Goal: Information Seeking & Learning: Find specific fact

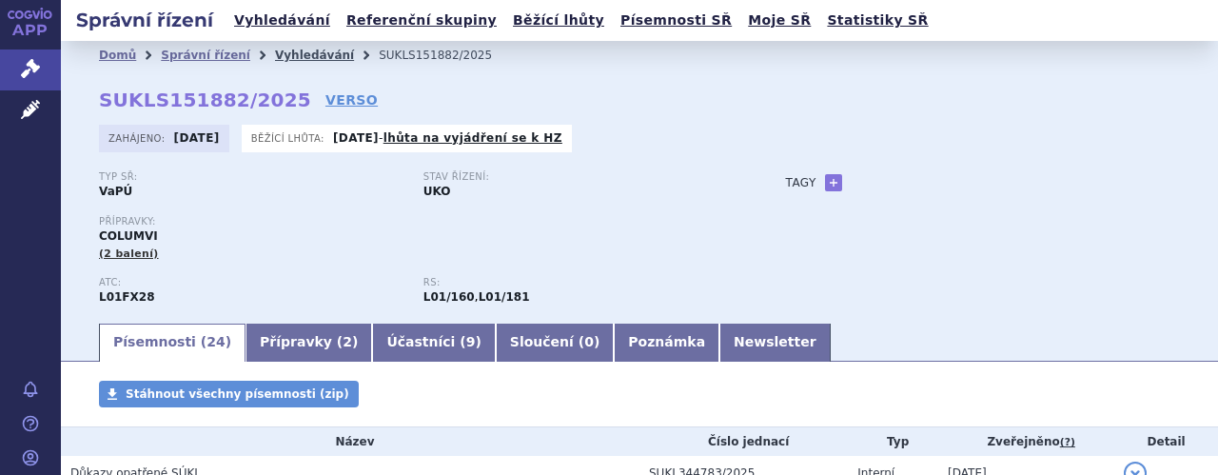
click at [276, 56] on link "Vyhledávání" at bounding box center [314, 55] width 79 height 13
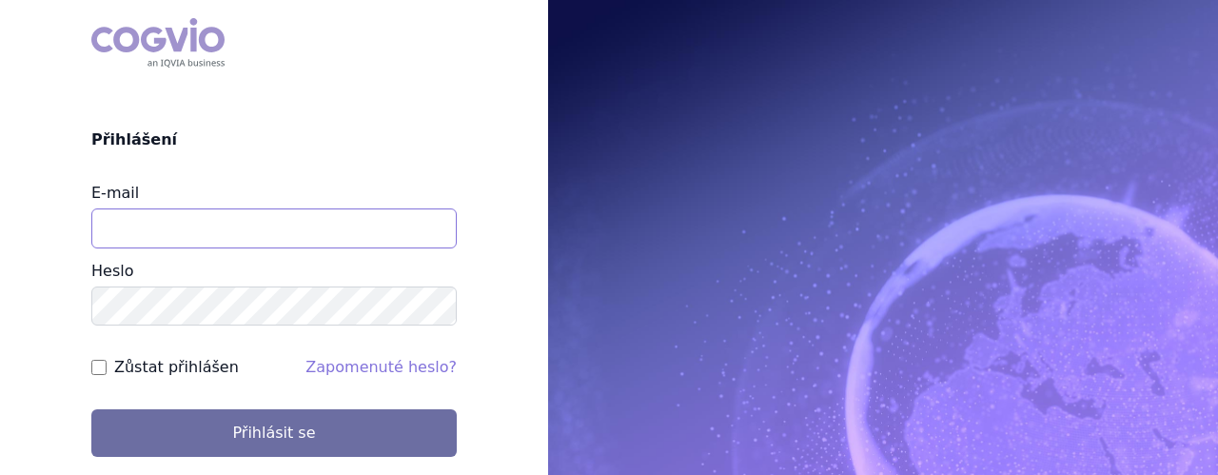
click at [328, 234] on input "E-mail" at bounding box center [273, 228] width 365 height 40
type input "jaroslava.purkertova@abbvie.com"
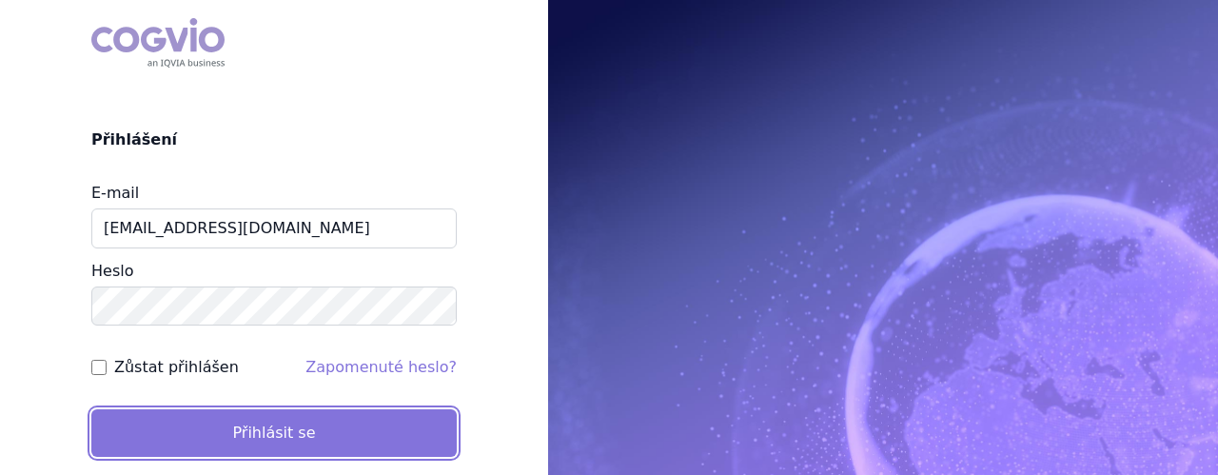
click at [296, 429] on button "Přihlásit se" at bounding box center [273, 433] width 365 height 48
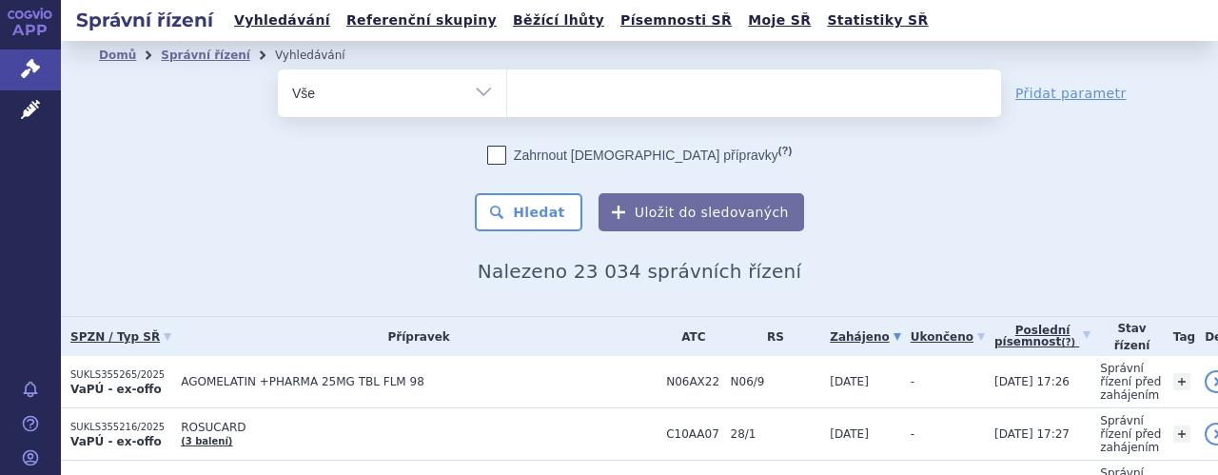
click at [596, 90] on ul at bounding box center [754, 89] width 494 height 40
click at [507, 90] on select at bounding box center [506, 93] width 1 height 48
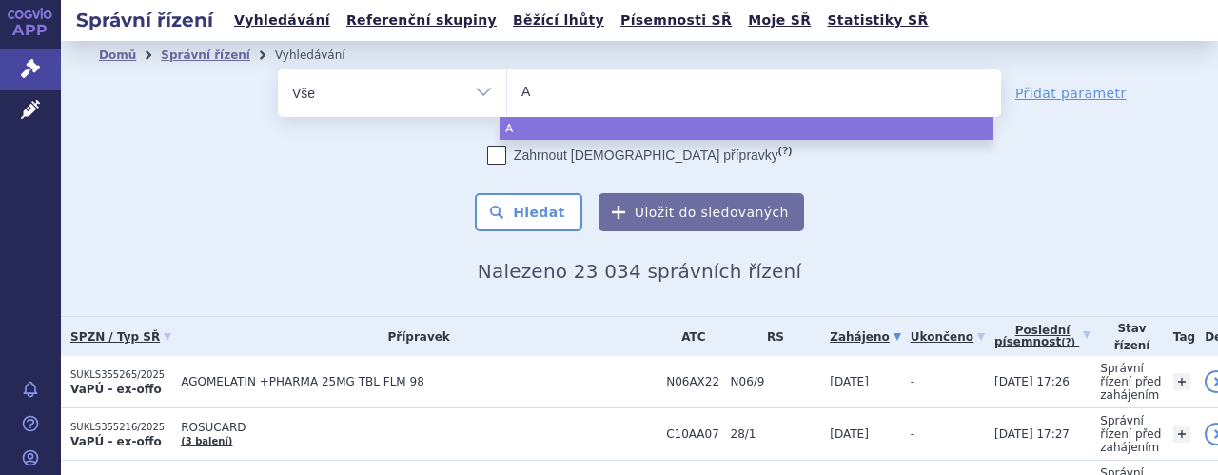
type input "Aj"
type input "Ajo"
type input "Ajov"
type input "Ajovy"
select select "Ajovy"
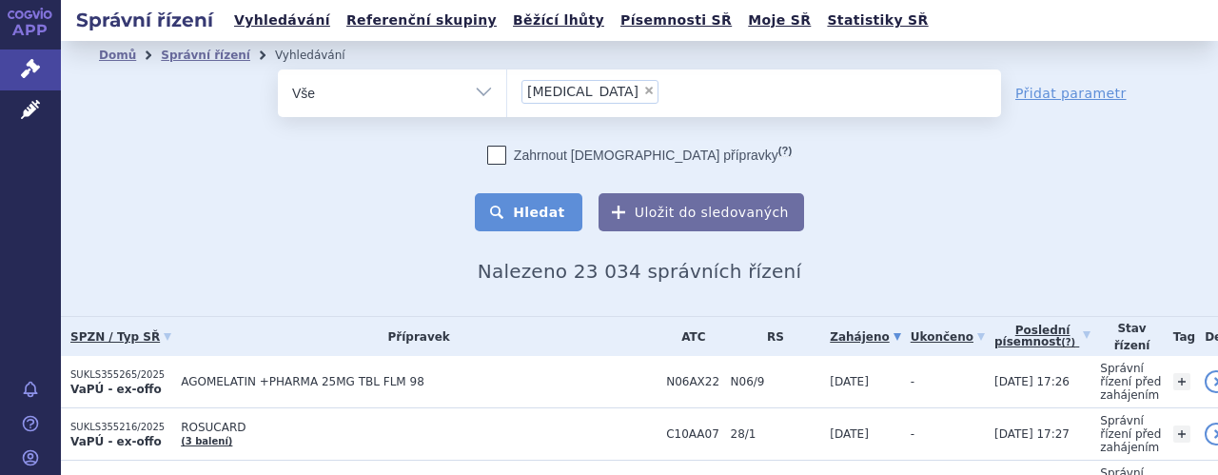
click at [546, 208] on button "Hledat" at bounding box center [529, 212] width 108 height 38
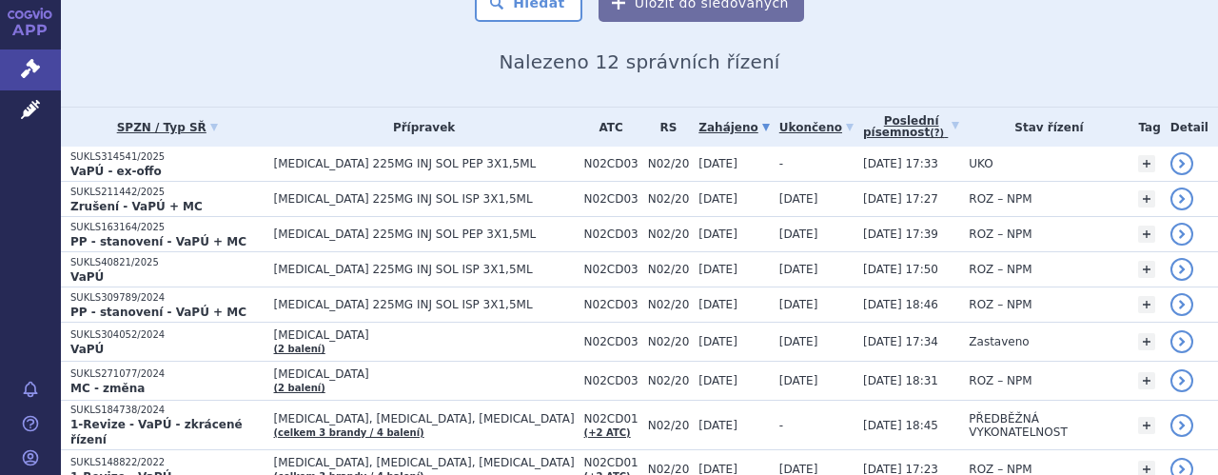
scroll to position [228, 0]
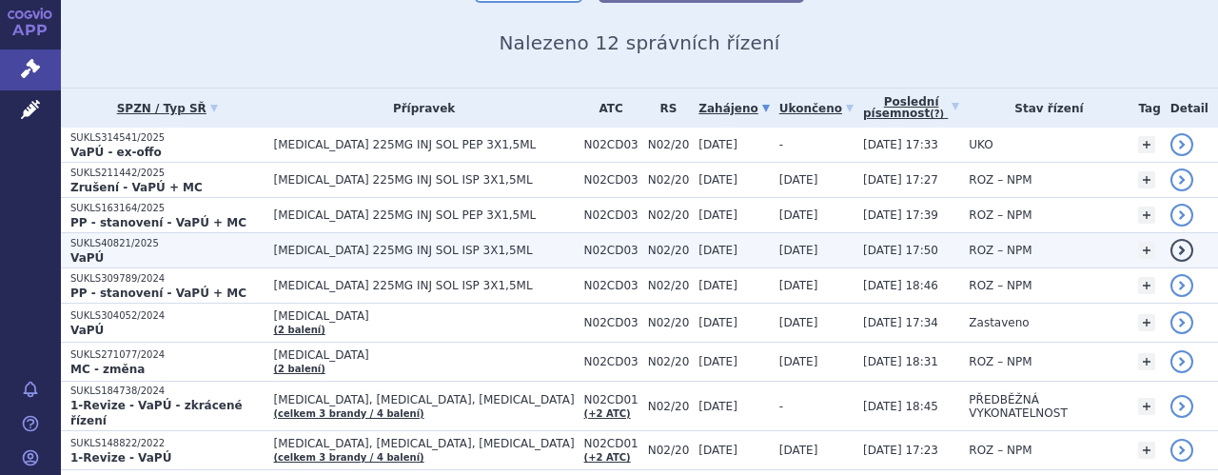
click at [413, 250] on span "AJOVY 225MG INJ SOL ISP 3X1,5ML" at bounding box center [424, 250] width 301 height 13
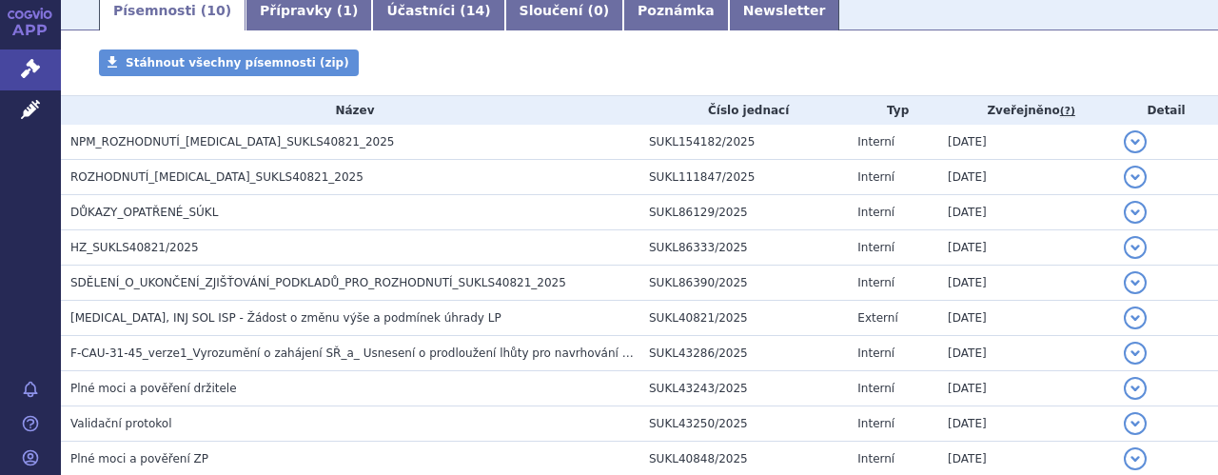
scroll to position [343, 0]
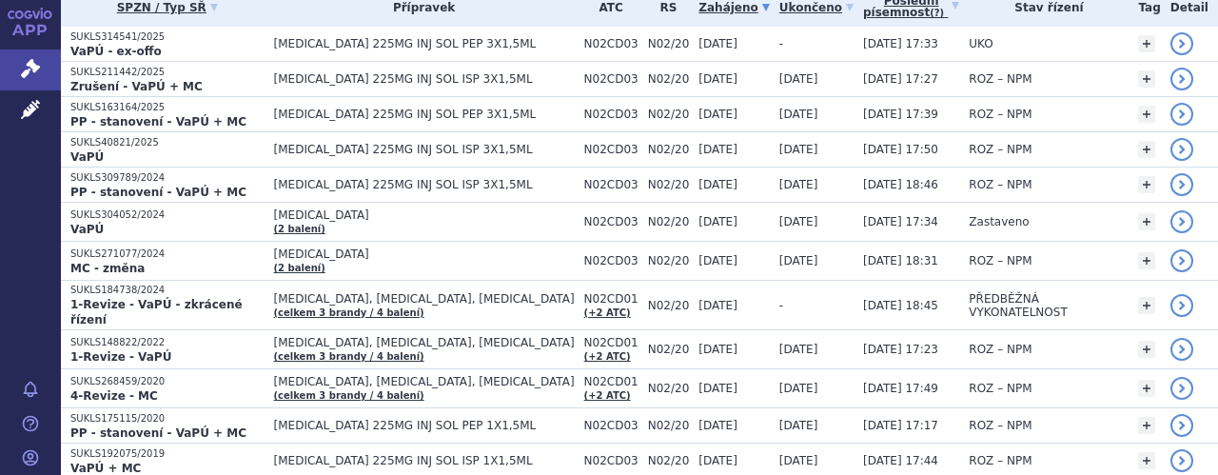
scroll to position [343, 0]
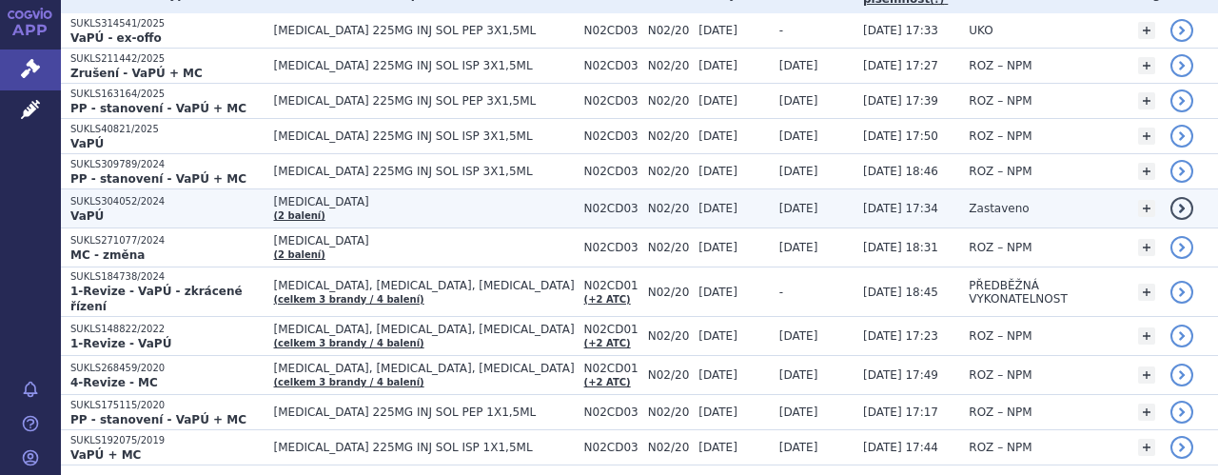
click at [407, 215] on td "AJOVY (2 balení)" at bounding box center [419, 208] width 310 height 39
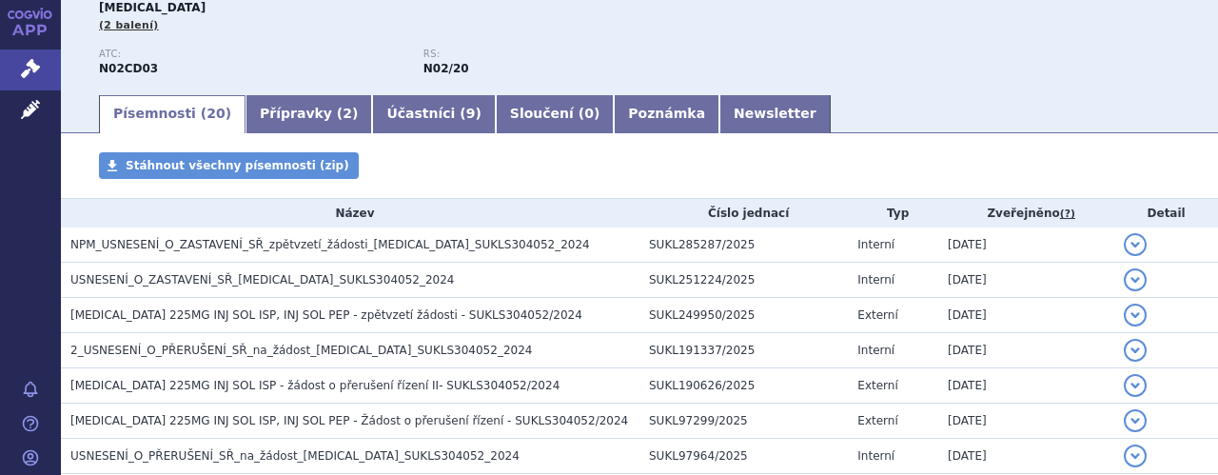
scroll to position [266, 0]
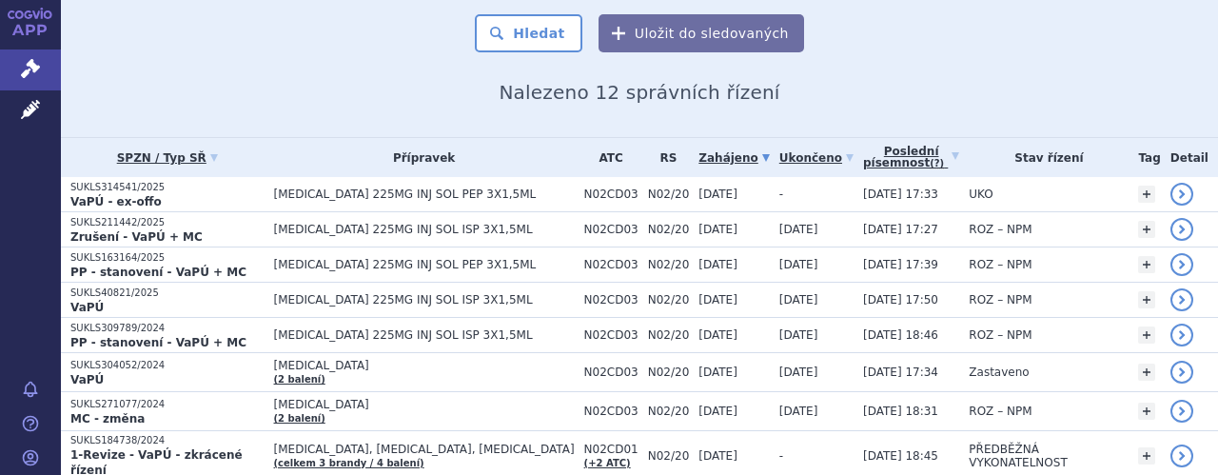
scroll to position [190, 0]
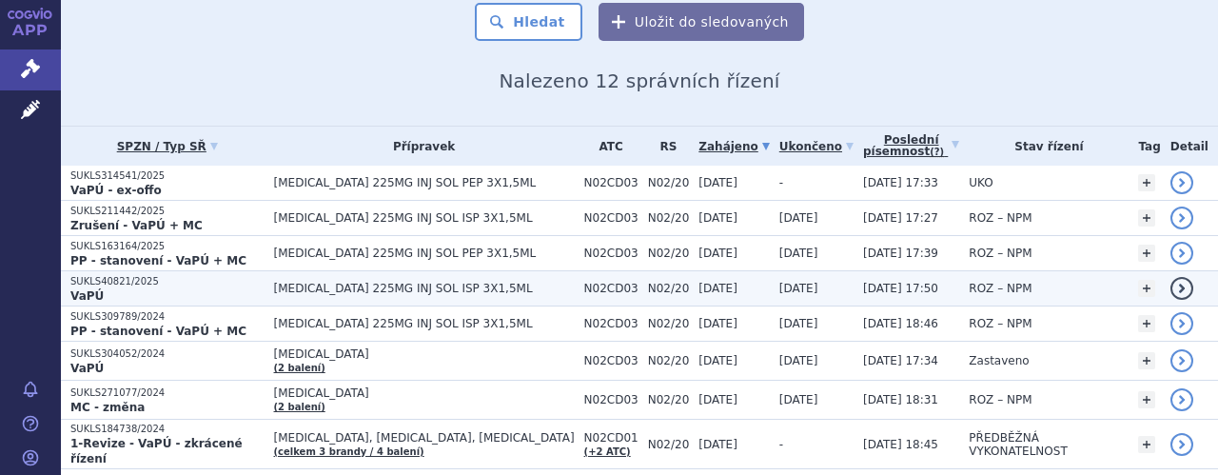
click at [403, 288] on span "[MEDICAL_DATA] 225MG INJ SOL ISP 3X1,5ML" at bounding box center [424, 288] width 301 height 13
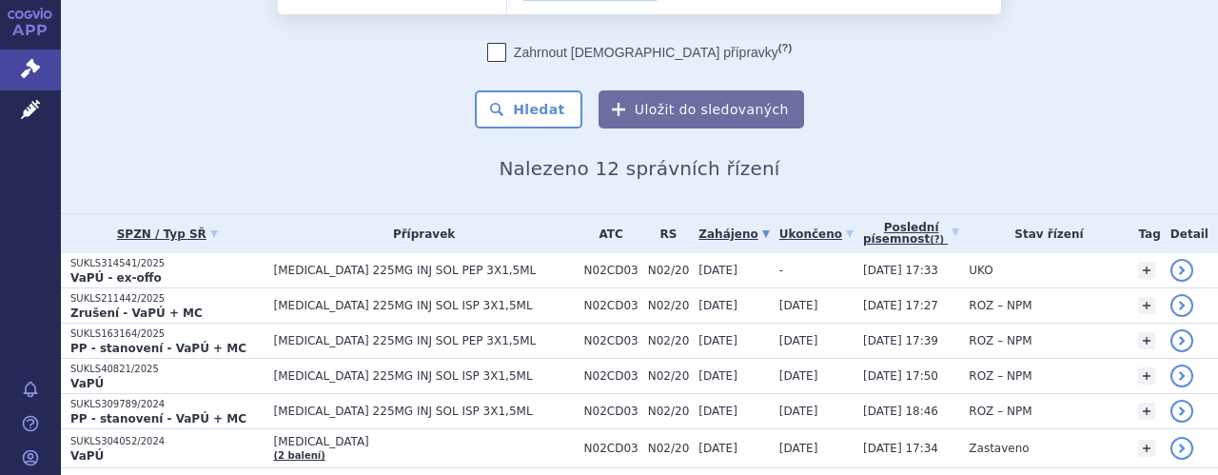
scroll to position [114, 0]
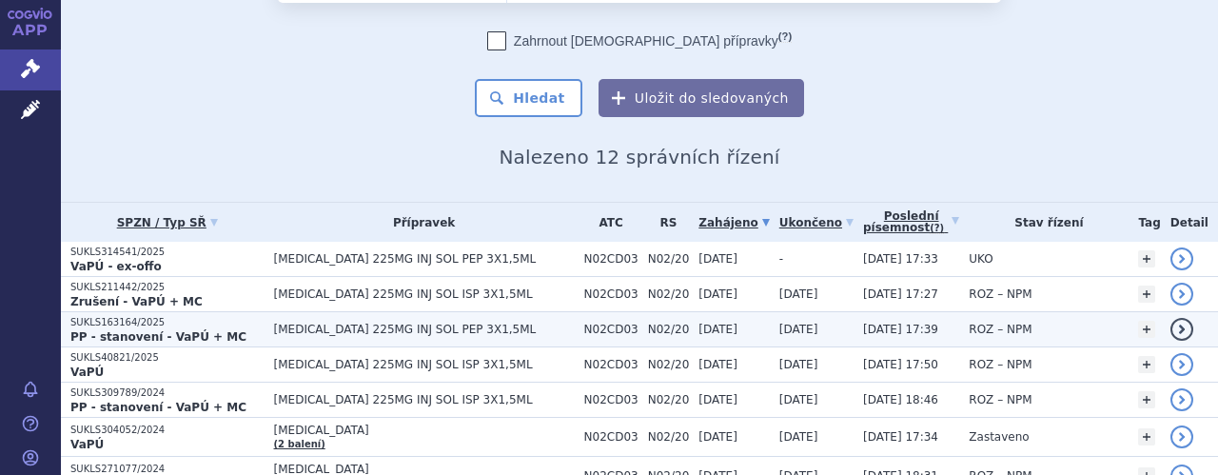
click at [471, 329] on span "AJOVY 225MG INJ SOL PEP 3X1,5ML" at bounding box center [424, 329] width 301 height 13
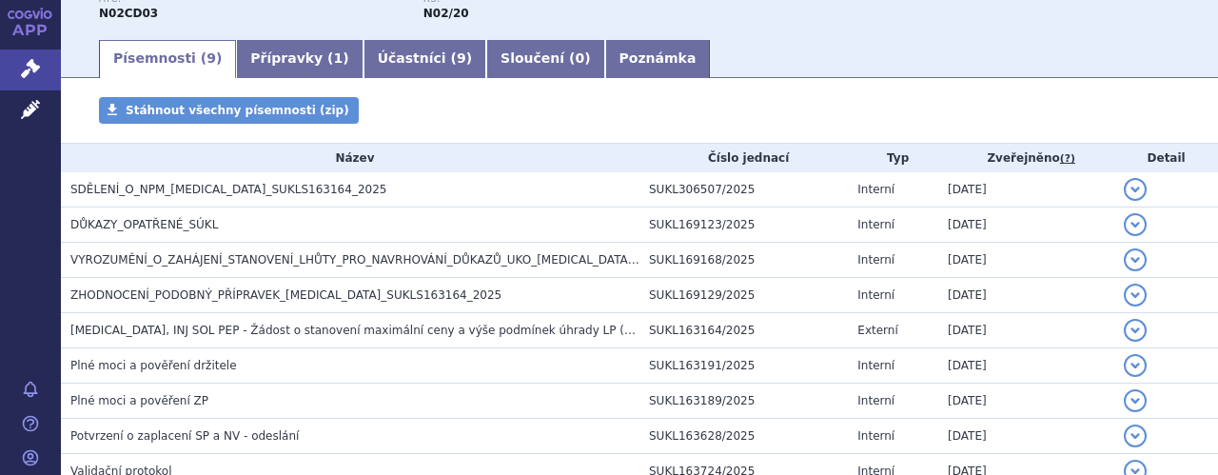
scroll to position [228, 0]
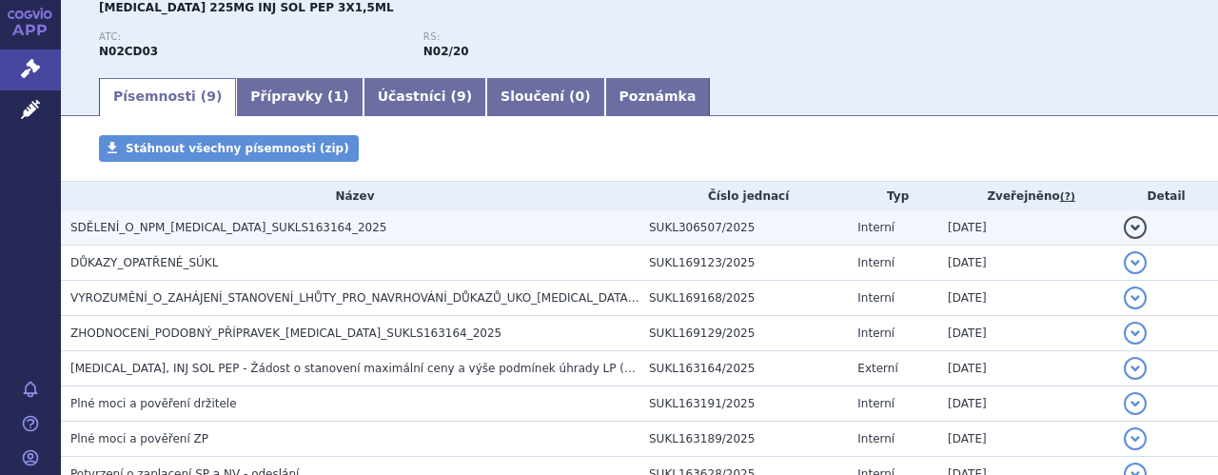
click at [303, 236] on h3 "SDĚLENÍ_O_NPM_AJOVY_SUKLS163164_2025" at bounding box center [354, 227] width 569 height 19
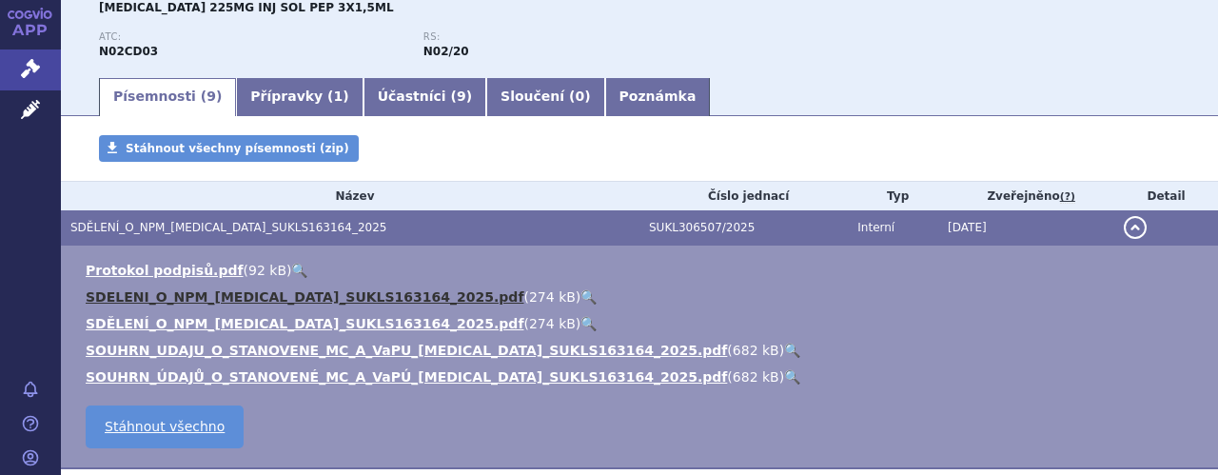
click at [306, 296] on link "SDELENI_O_NPM_AJOVY_SUKLS163164_2025.pdf" at bounding box center [305, 296] width 438 height 15
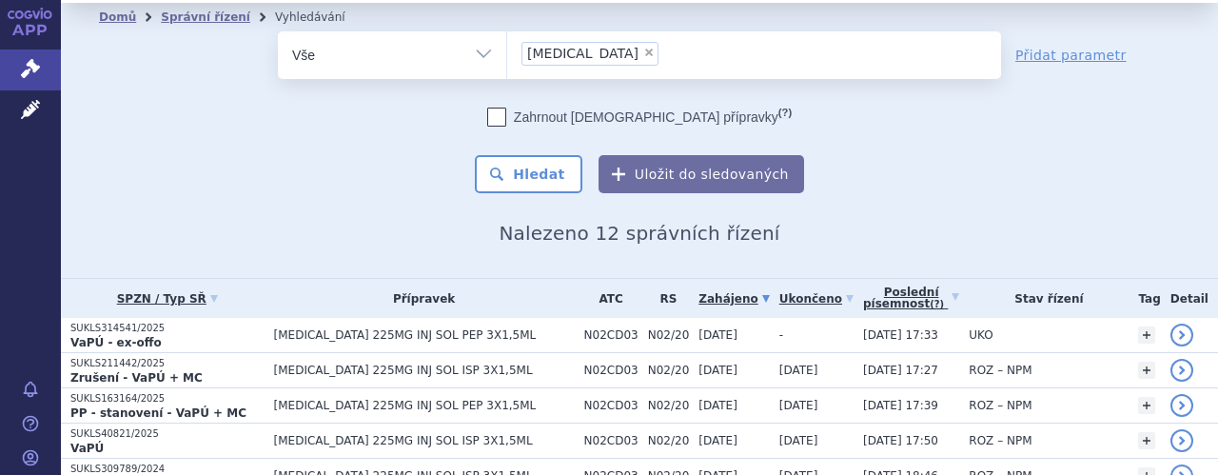
scroll to position [76, 0]
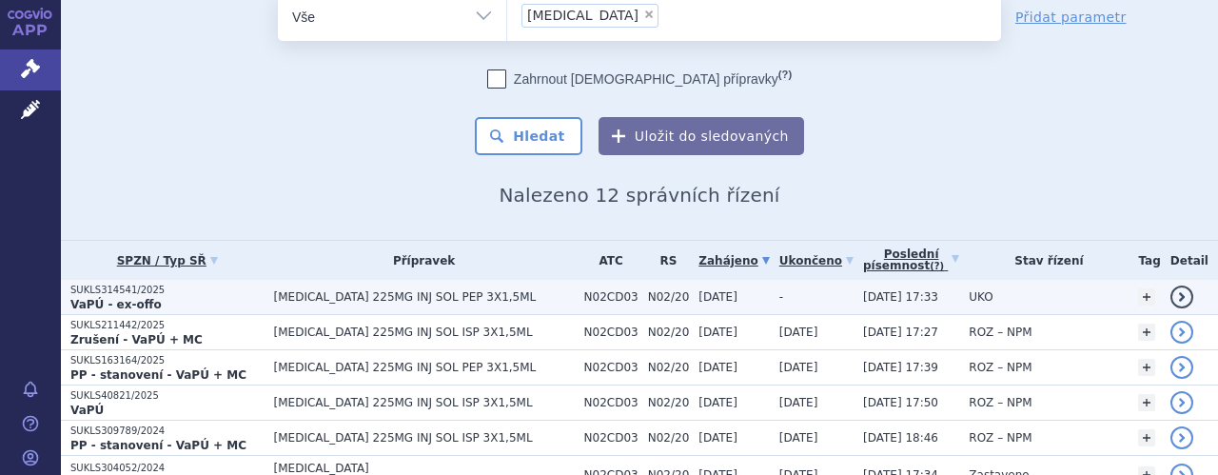
click at [378, 292] on span "[MEDICAL_DATA] 225MG INJ SOL PEP 3X1,5ML" at bounding box center [424, 296] width 301 height 13
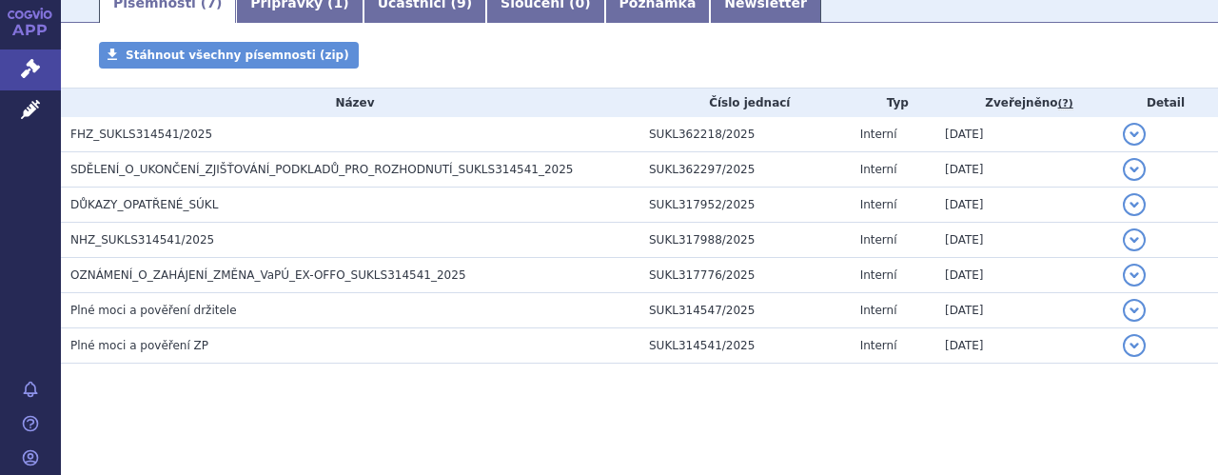
scroll to position [323, 0]
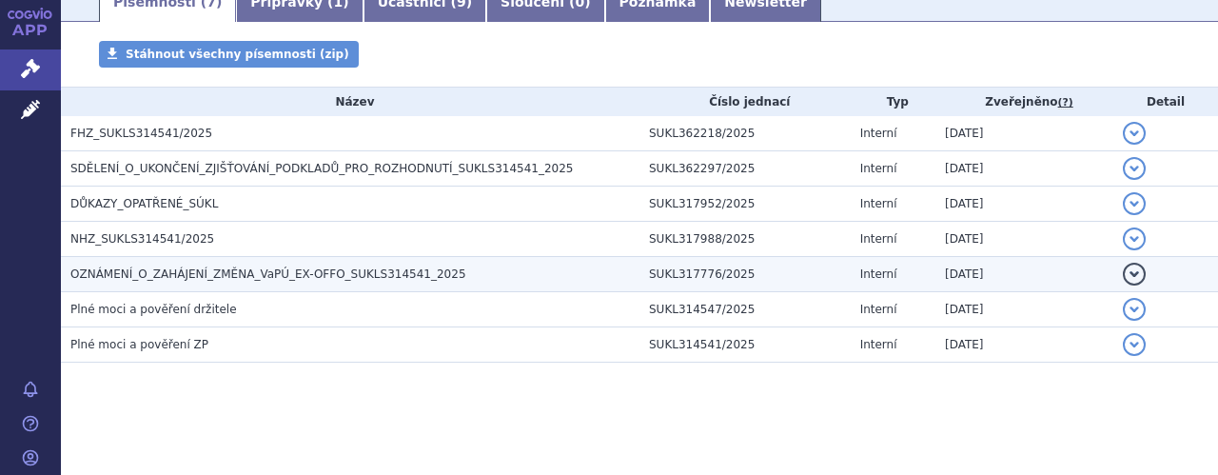
click at [281, 272] on span "OZNÁMENÍ_O_ZAHÁJENÍ_ZMĚNA_VaPÚ_EX-OFFO_SUKLS314541_2025" at bounding box center [268, 273] width 396 height 13
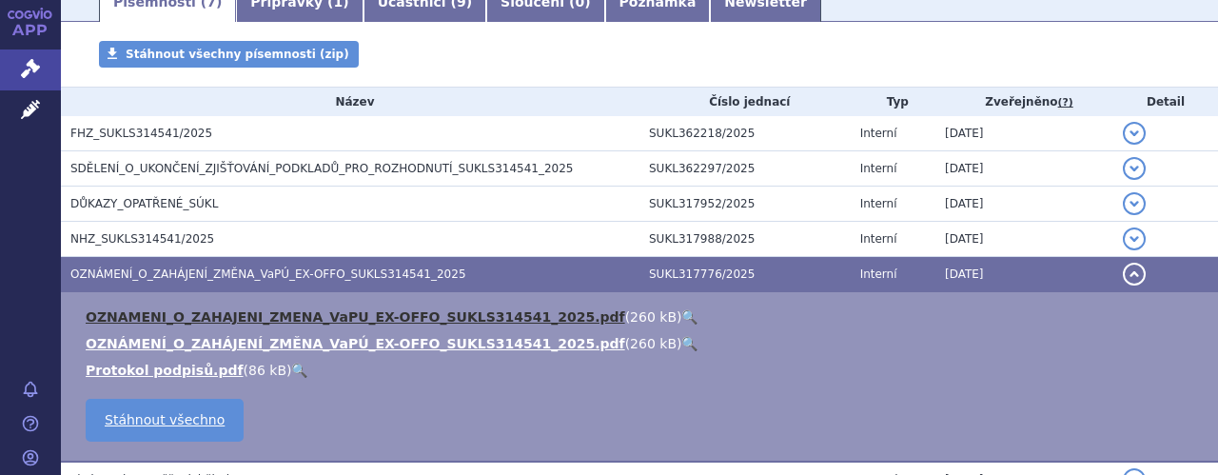
click at [297, 317] on link "OZNAMENI_O_ZAHAJENI_ZMENA_VaPU_EX-OFFO_SUKLS314541_2025.pdf" at bounding box center [355, 316] width 539 height 15
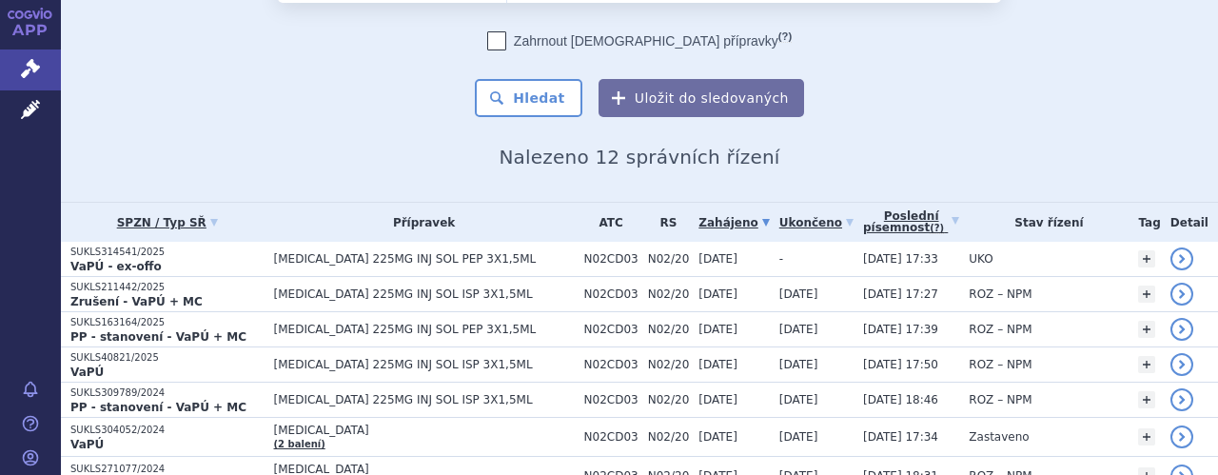
scroll to position [152, 0]
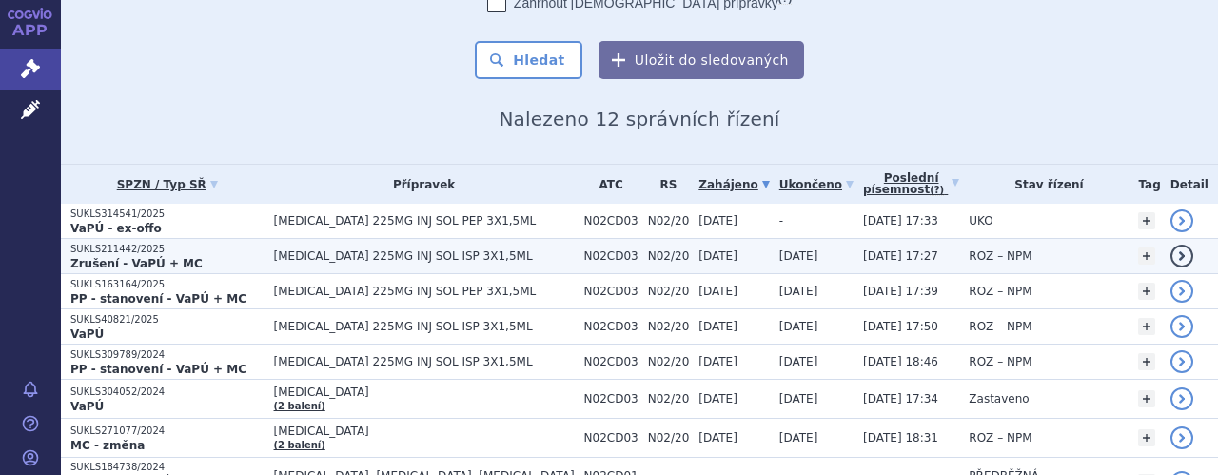
click at [407, 254] on span "[MEDICAL_DATA] 225MG INJ SOL ISP 3X1,5ML" at bounding box center [424, 255] width 301 height 13
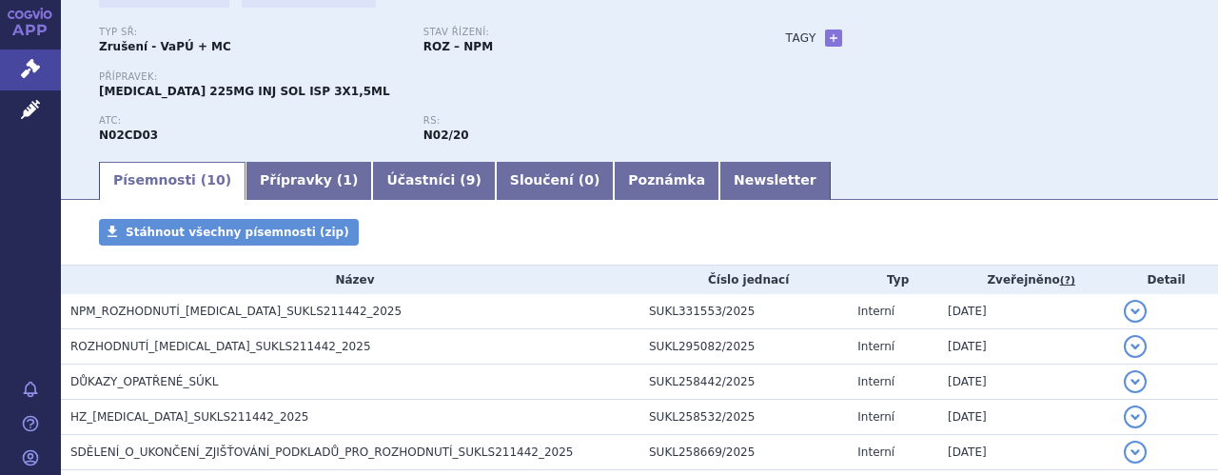
scroll to position [152, 0]
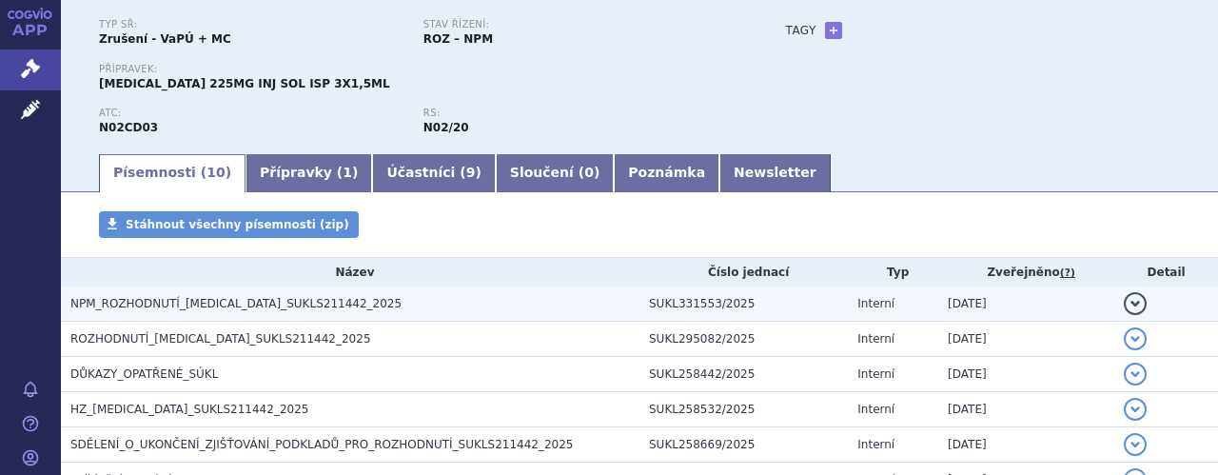
click at [188, 310] on span "NPM_ROZHODNUTÍ_AJOVY_SUKLS211442_2025" at bounding box center [235, 303] width 331 height 13
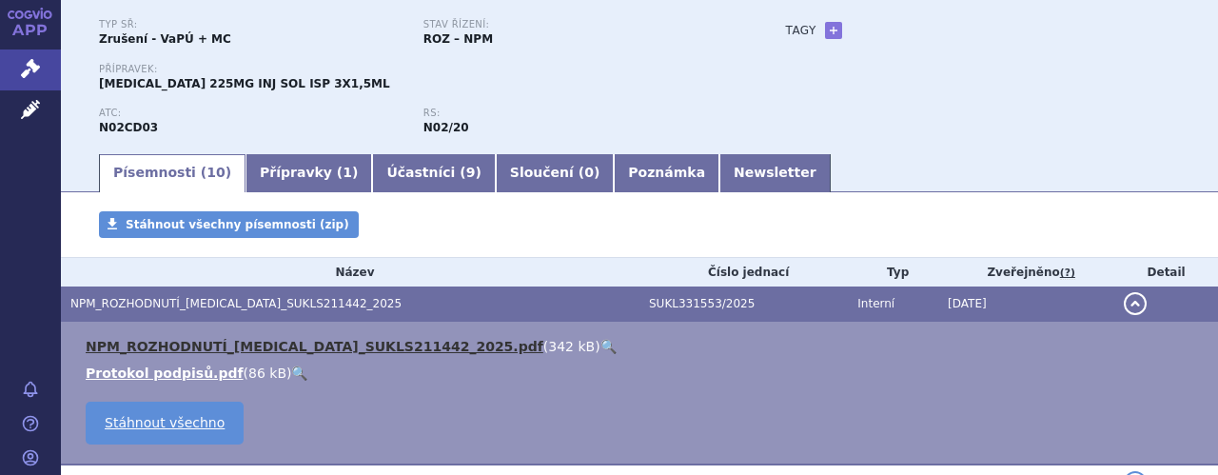
click at [236, 345] on link "NPM_ROZHODNUTÍ_AJOVY_SUKLS211442_2025.pdf" at bounding box center [315, 346] width 458 height 15
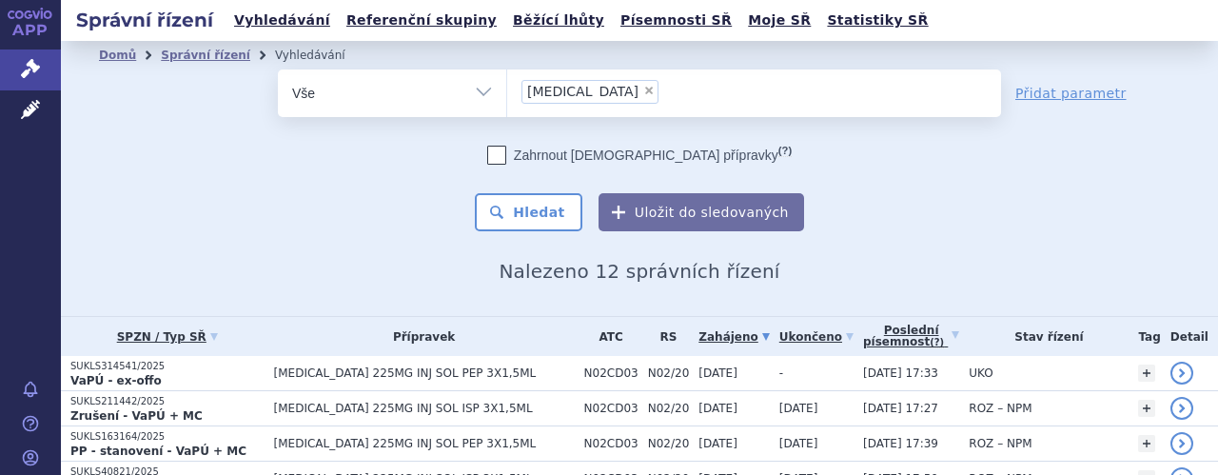
click at [643, 95] on span "×" at bounding box center [648, 90] width 11 height 11
click at [507, 95] on select "[MEDICAL_DATA]" at bounding box center [506, 93] width 1 height 48
select select
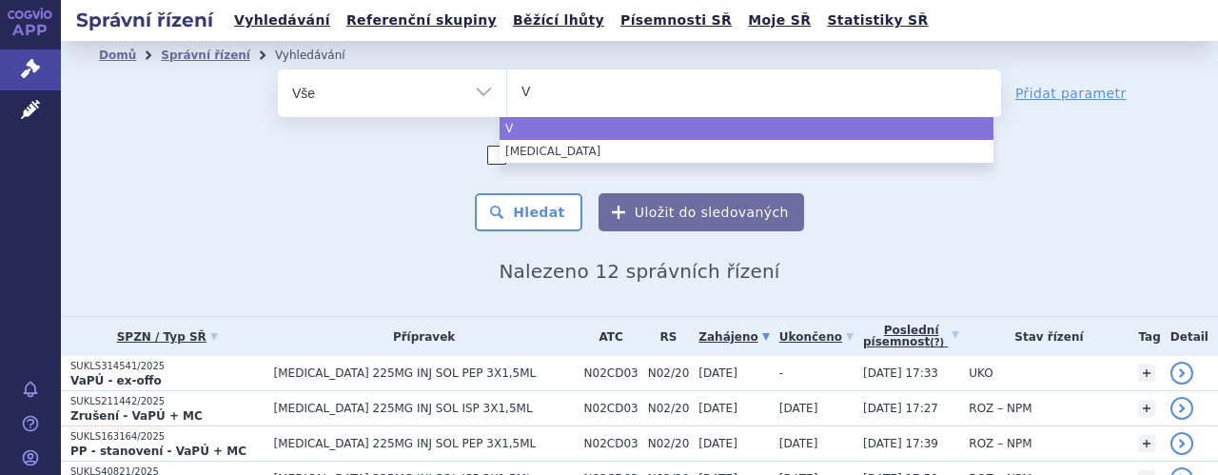
type input "Vy"
type input "Vyd"
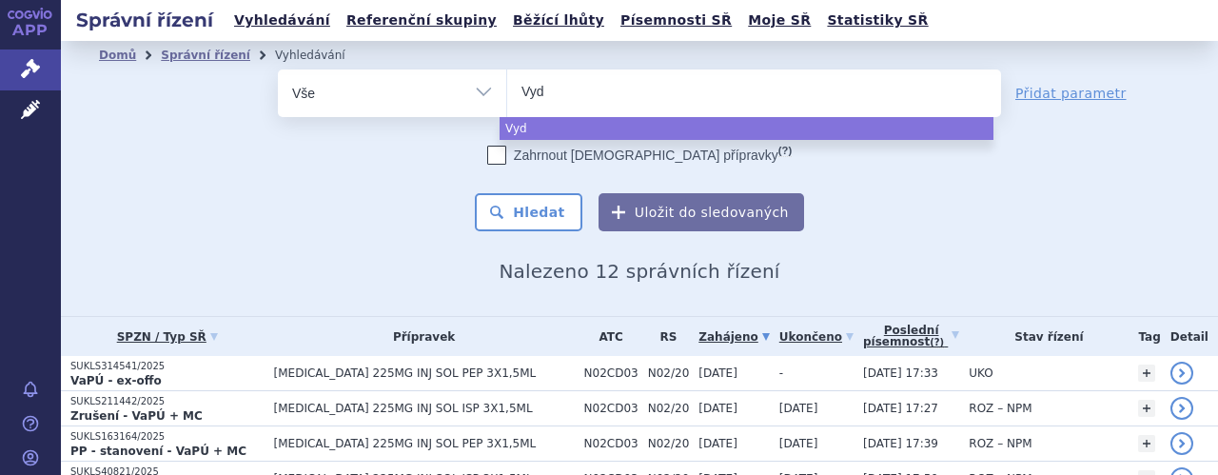
type input "Vydu"
type input "Vydur"
type input "Vydura"
select select "Vydura"
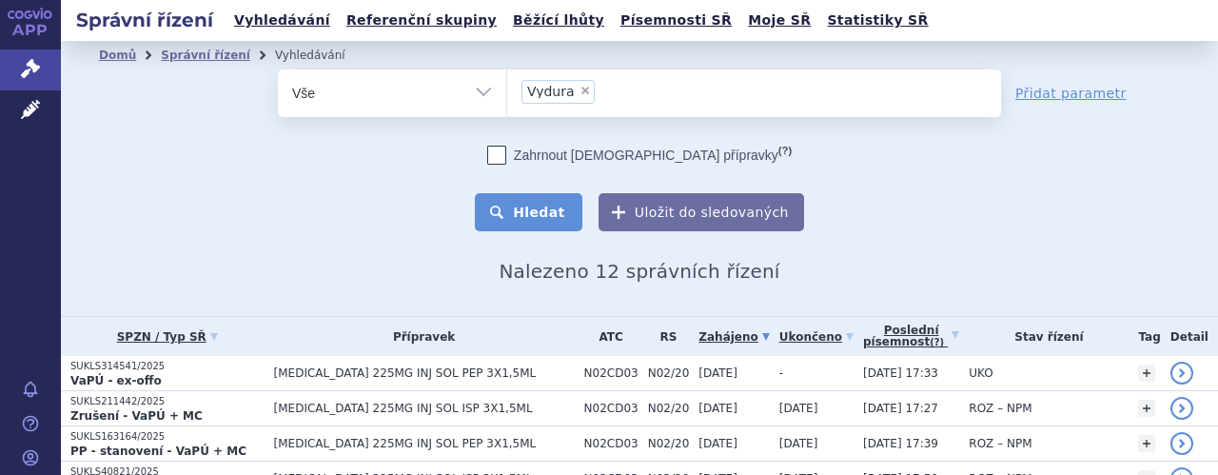
click at [538, 214] on button "Hledat" at bounding box center [529, 212] width 108 height 38
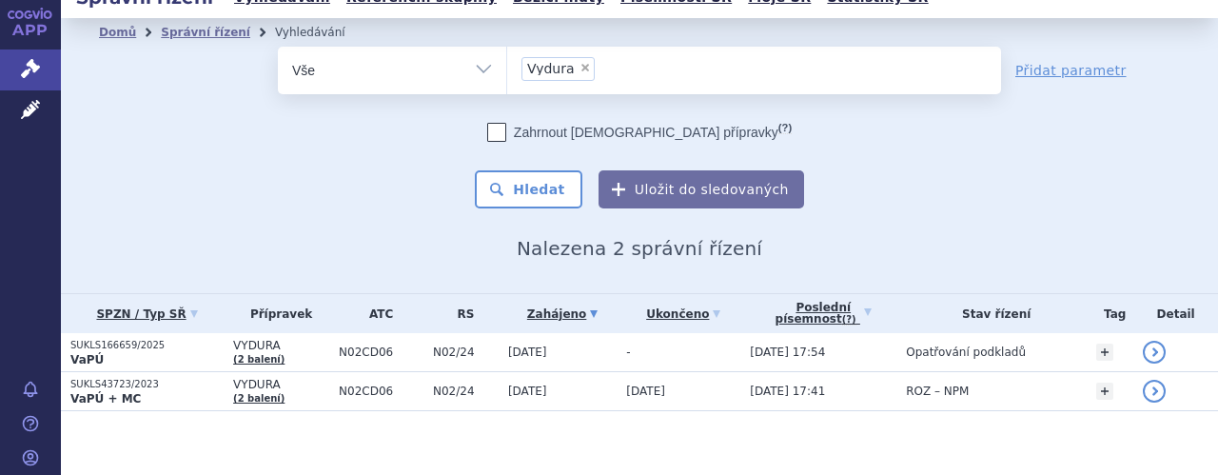
scroll to position [33, 0]
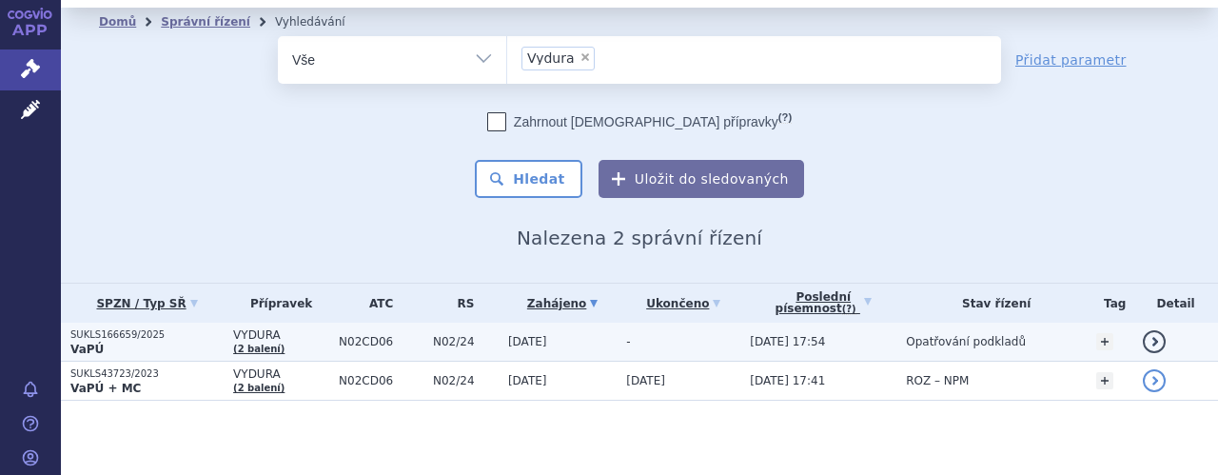
click at [179, 342] on p "VaPÚ" at bounding box center [146, 349] width 153 height 15
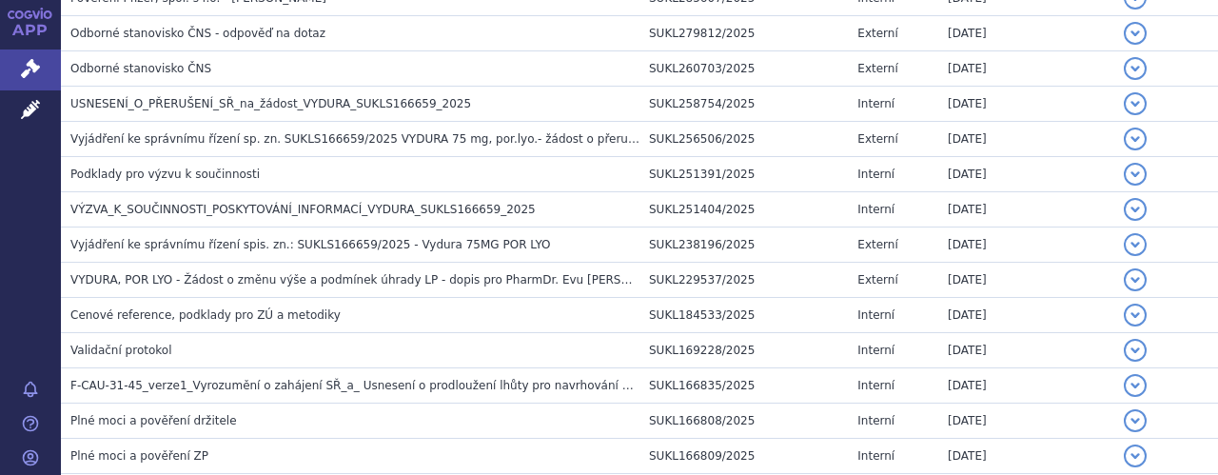
scroll to position [774, 0]
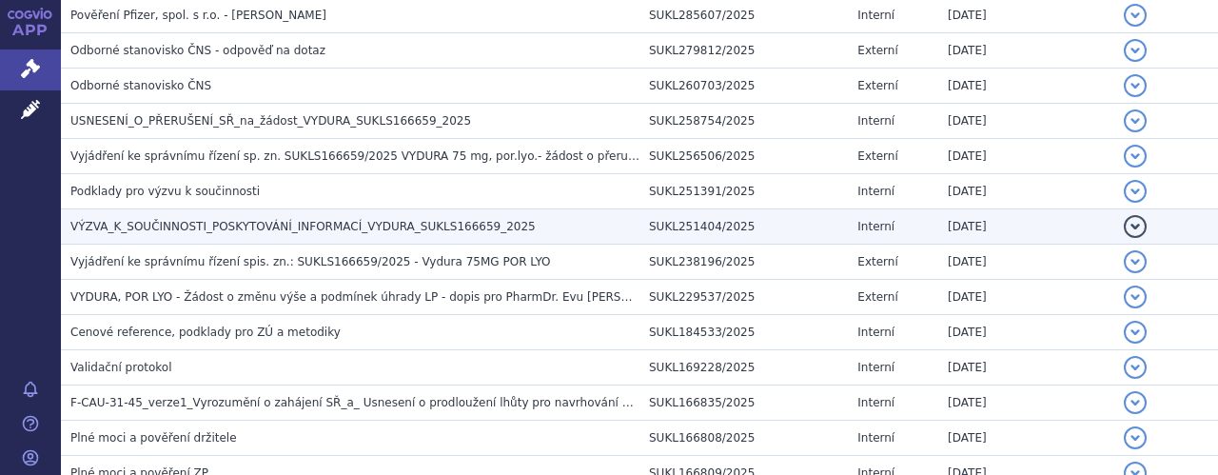
click at [332, 225] on span "VÝZVA_K_SOUČINNOSTI_POSKYTOVÁNÍ_INFORMACÍ_VYDURA_SUKLS166659_2025" at bounding box center [302, 226] width 465 height 13
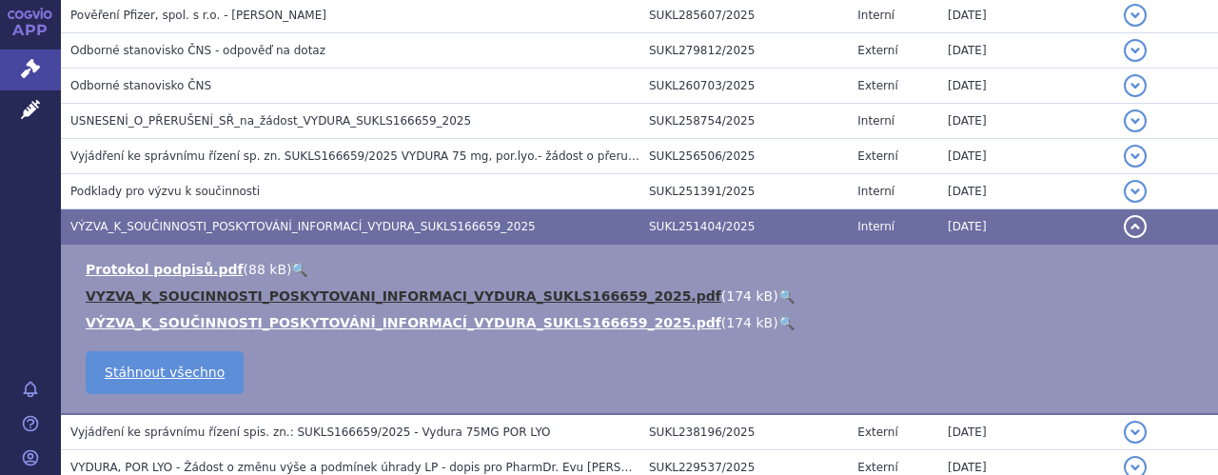
click at [351, 296] on link "VYZVA_K_SOUCINNOSTI_POSKYTOVANI_INFORMACI_VYDURA_SUKLS166659_2025.pdf" at bounding box center [404, 295] width 636 height 15
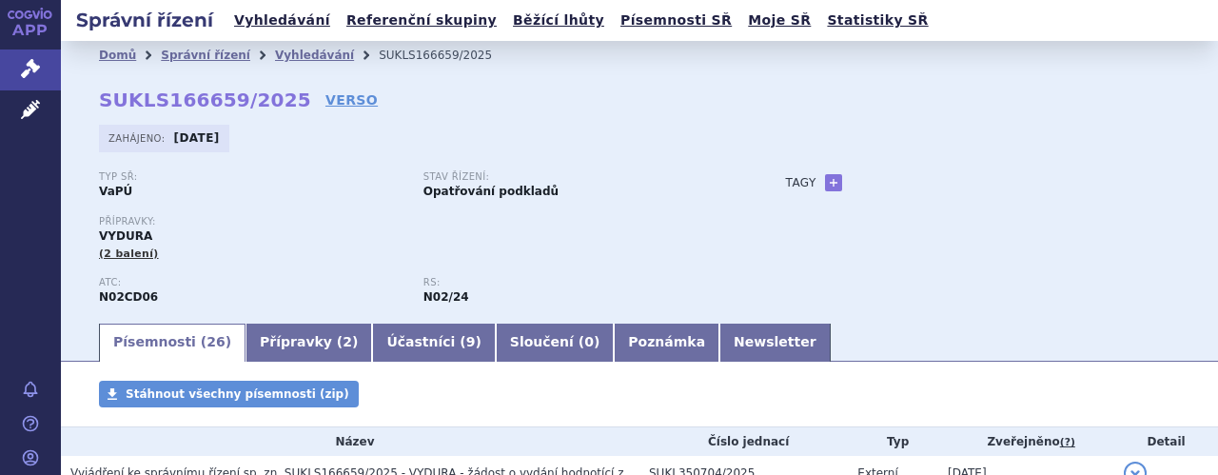
scroll to position [0, 0]
click at [282, 55] on link "Vyhledávání" at bounding box center [314, 55] width 79 height 13
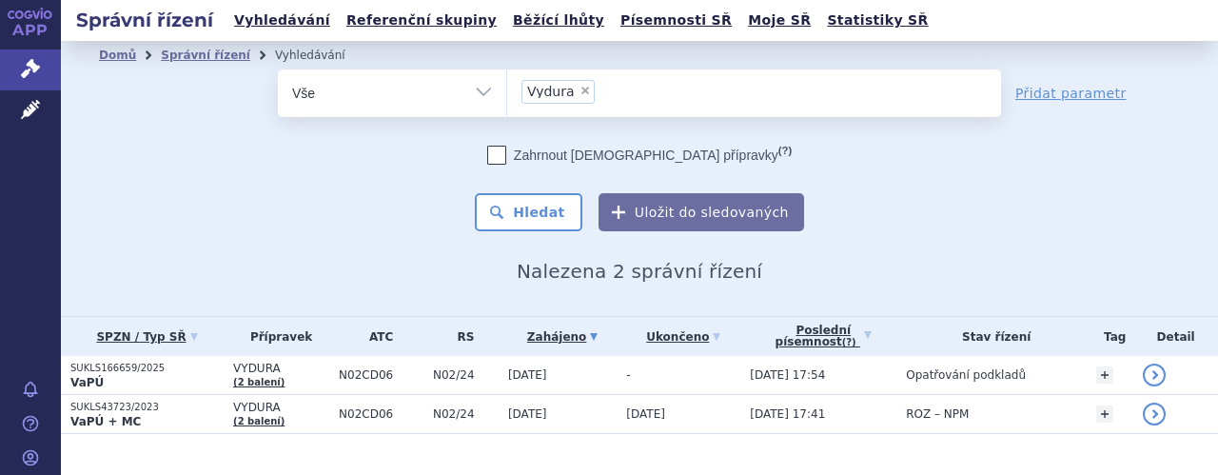
click at [579, 94] on span "×" at bounding box center [584, 90] width 11 height 11
click at [507, 94] on select "Vydura" at bounding box center [506, 93] width 1 height 48
select select
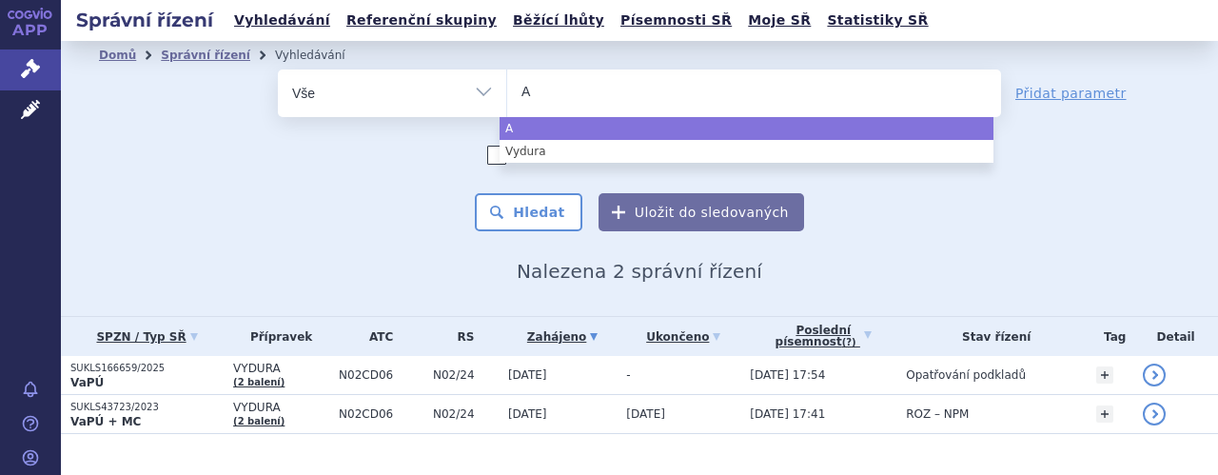
type input "Ai"
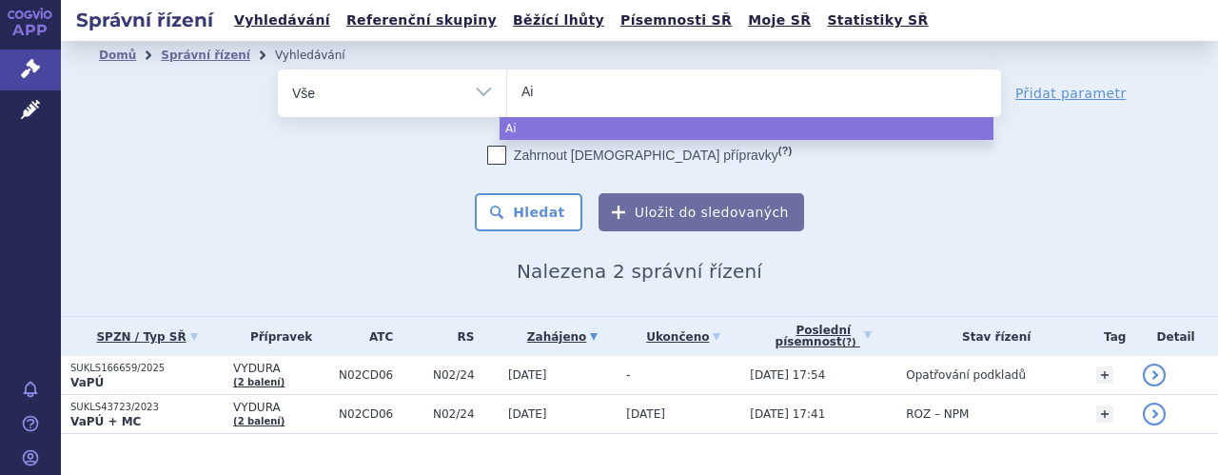
type input "Aim"
type input "Aimo"
type input "Aimov"
type input "Aimovi"
type input "Aimovig"
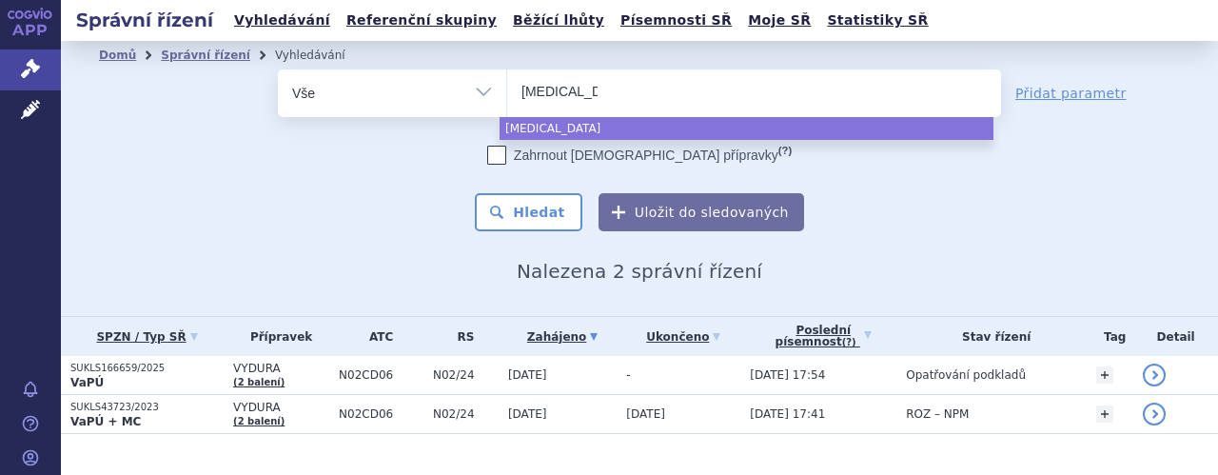
select select "Aimovig"
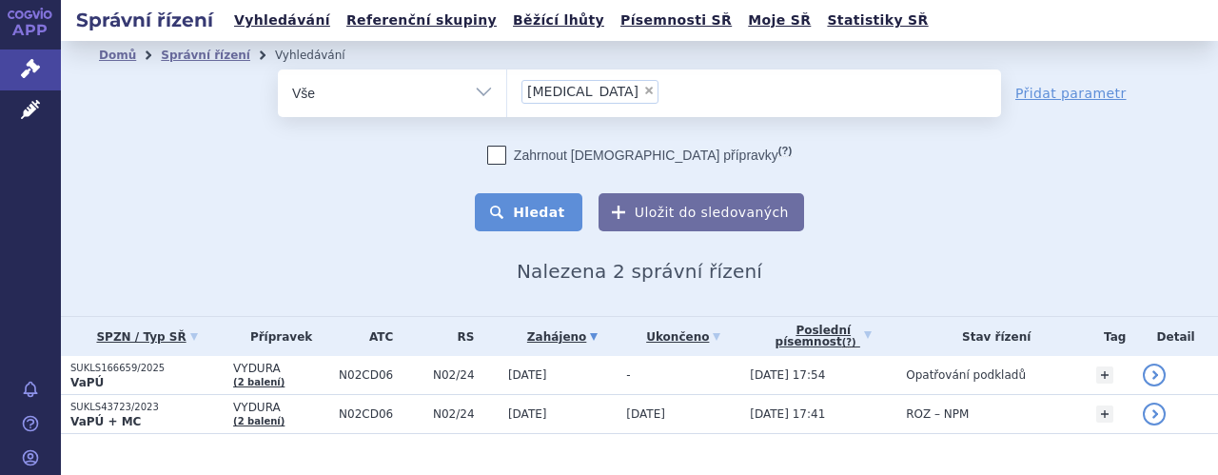
click at [545, 212] on button "Hledat" at bounding box center [529, 212] width 108 height 38
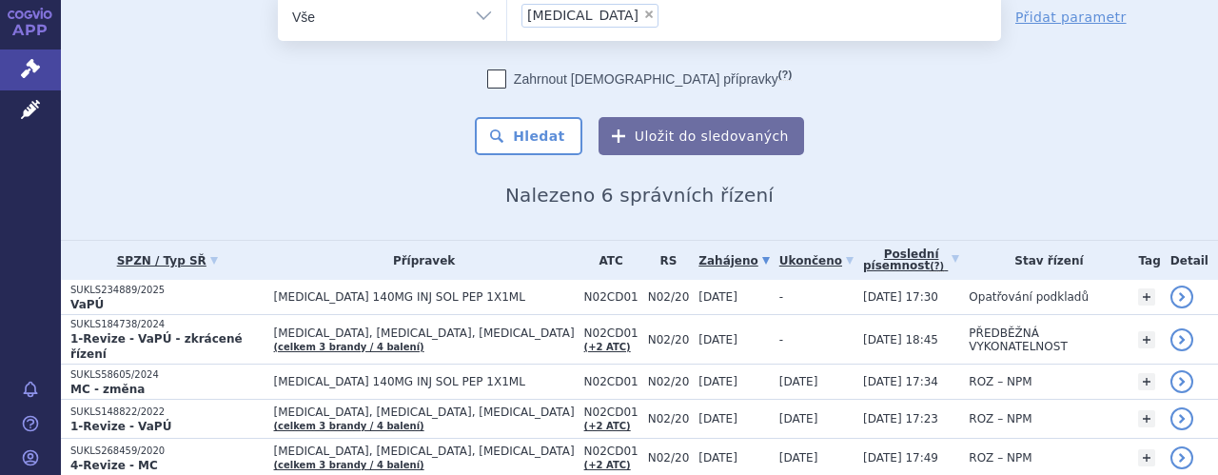
scroll to position [114, 0]
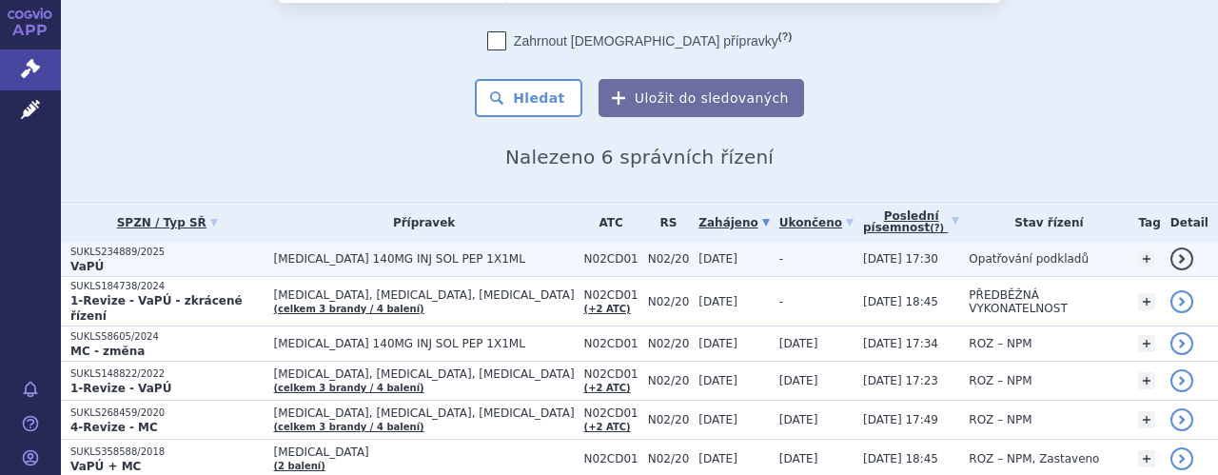
click at [448, 264] on span "[MEDICAL_DATA] 140MG INJ SOL PEP 1X1ML" at bounding box center [424, 258] width 301 height 13
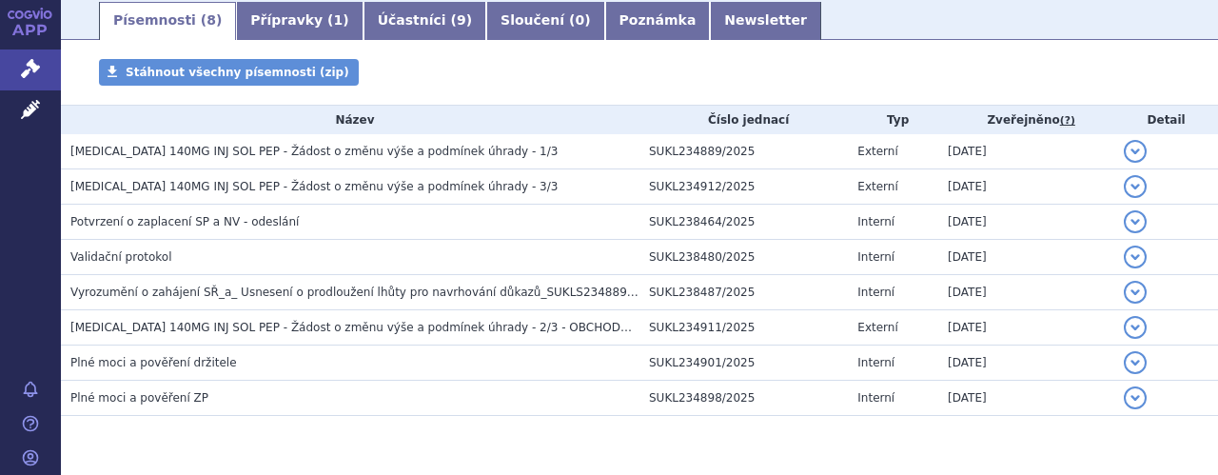
scroll to position [266, 0]
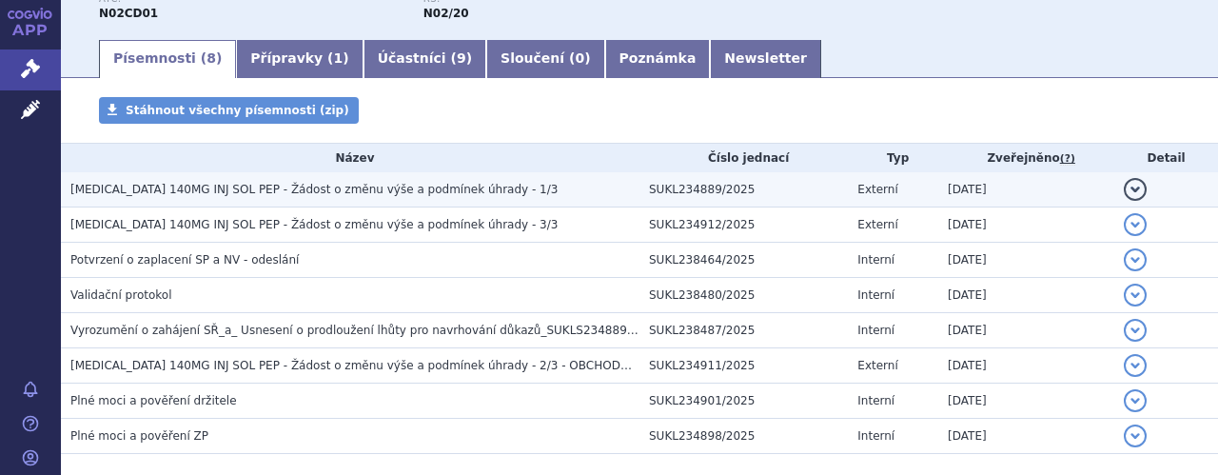
click at [388, 194] on span "[MEDICAL_DATA] 140MG INJ SOL PEP - Žádost o změnu výše a podmínek úhrady - 1/3" at bounding box center [313, 189] width 487 height 13
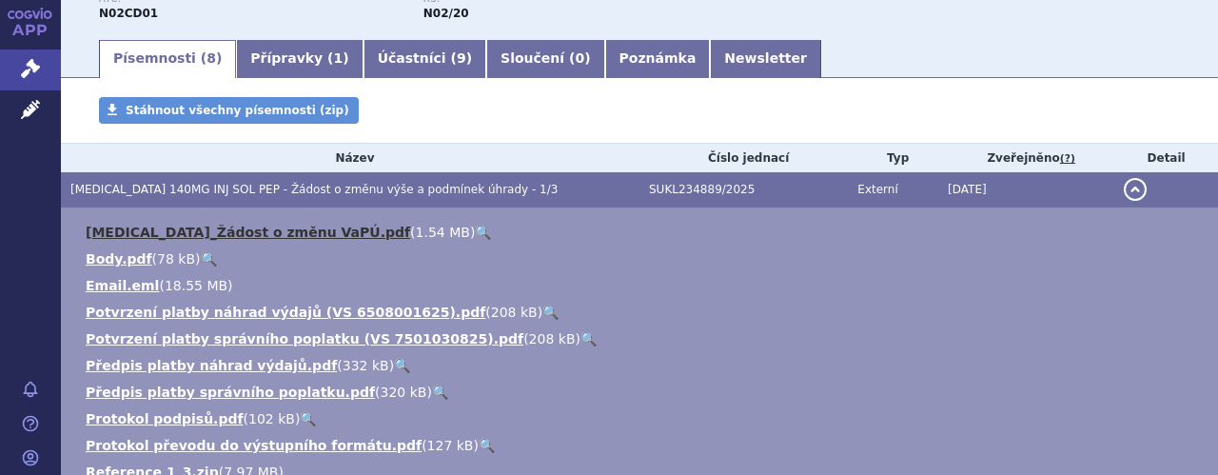
click at [232, 230] on link "[MEDICAL_DATA]_Žádost o změnu VaPÚ.pdf" at bounding box center [248, 232] width 324 height 15
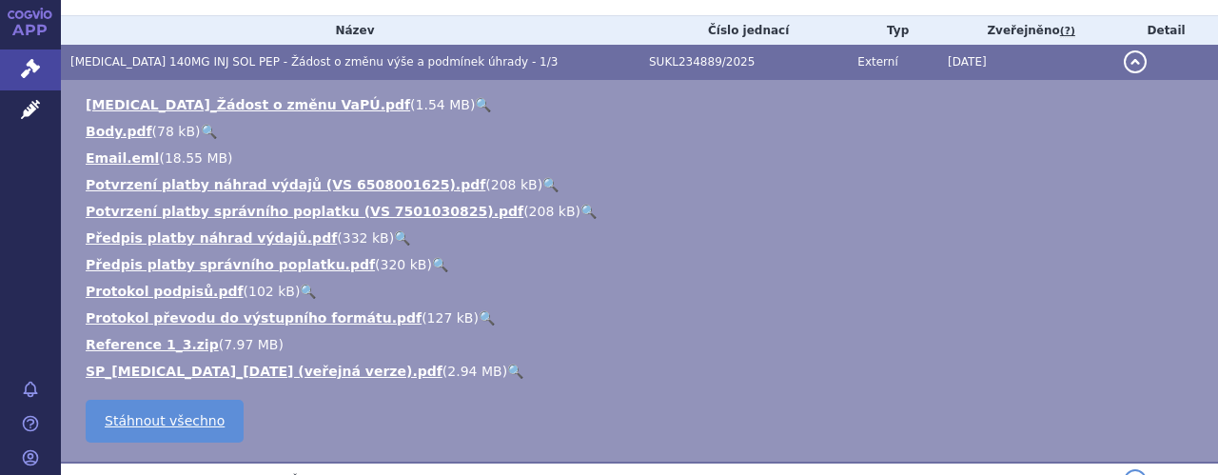
scroll to position [419, 0]
